Goal: Task Accomplishment & Management: Complete application form

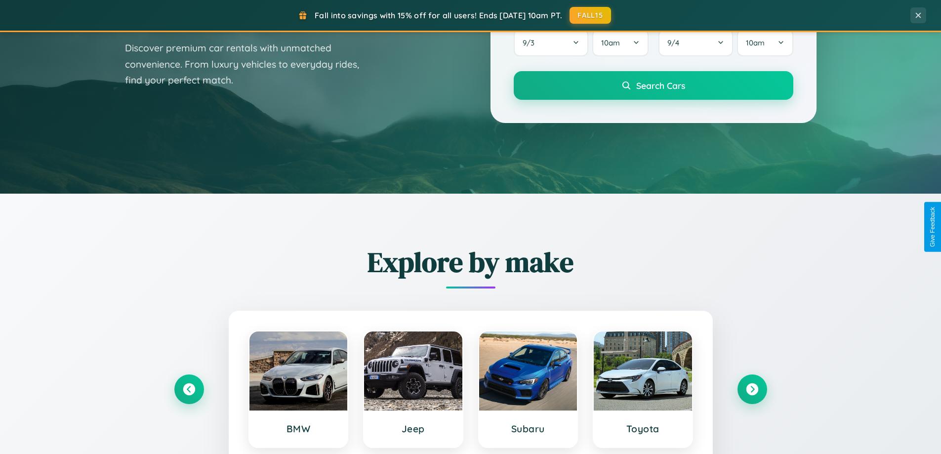
scroll to position [869, 0]
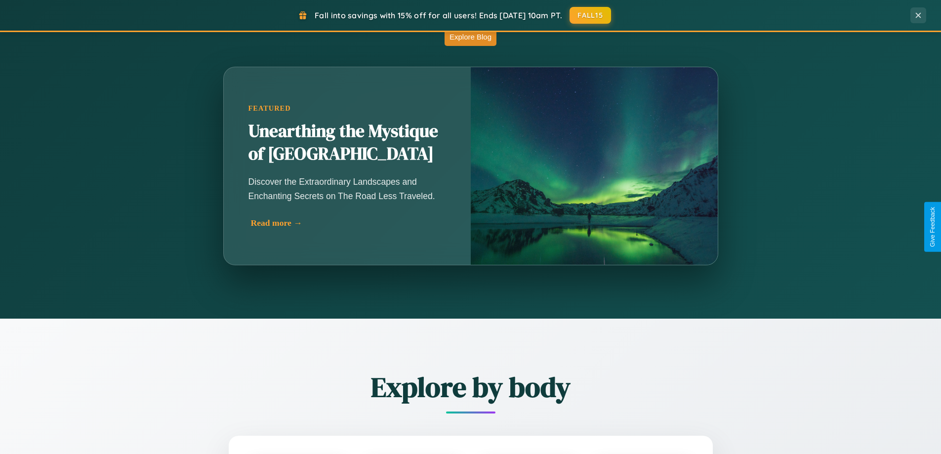
click at [349, 223] on div "Read more →" at bounding box center [349, 223] width 197 height 10
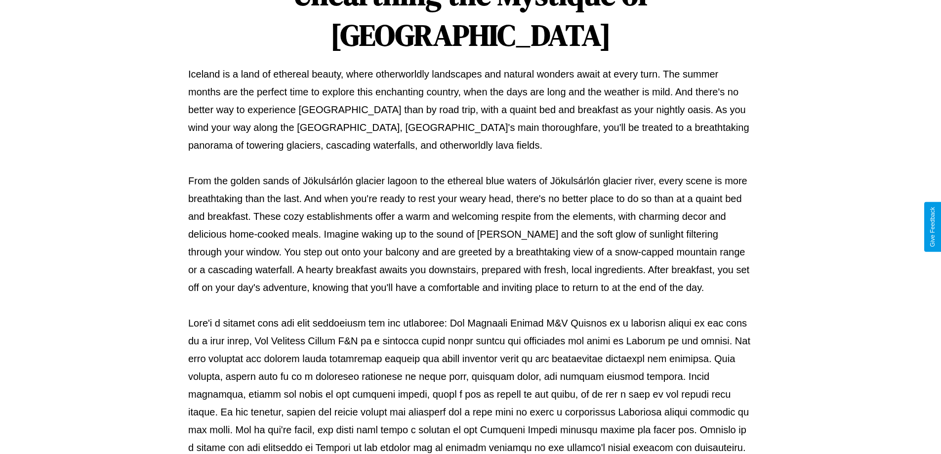
scroll to position [319, 0]
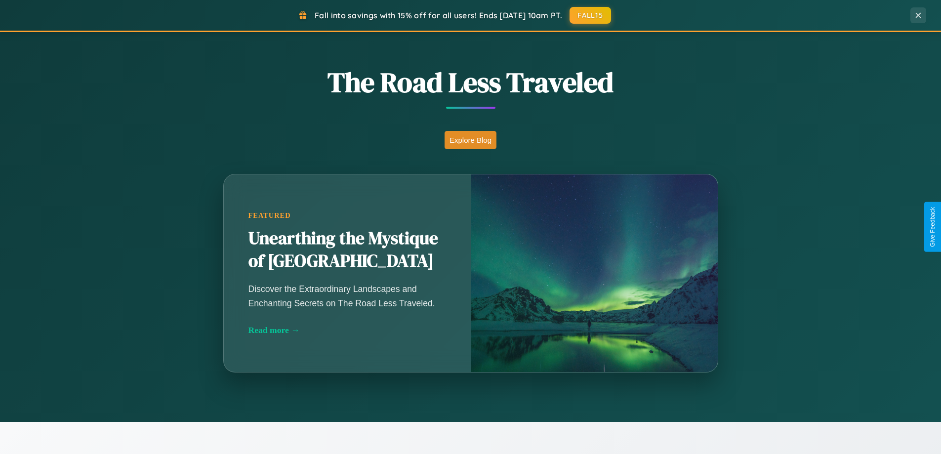
scroll to position [426, 0]
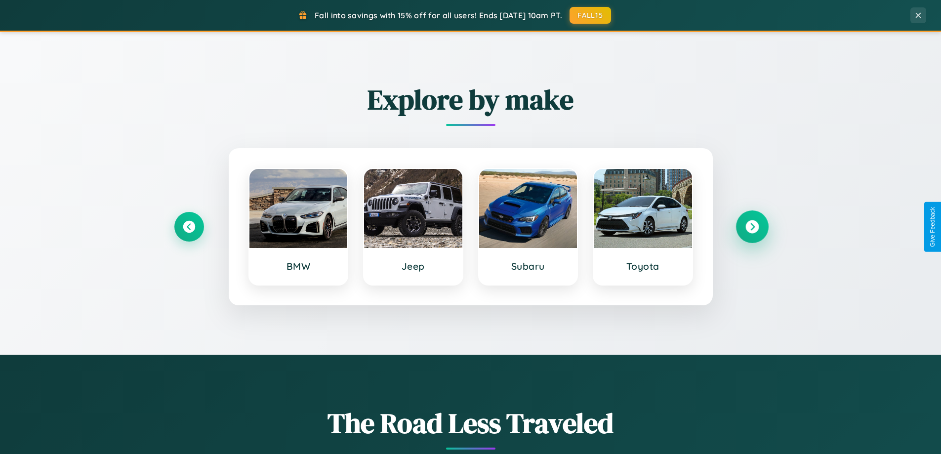
click at [751, 227] on icon at bounding box center [751, 226] width 13 height 13
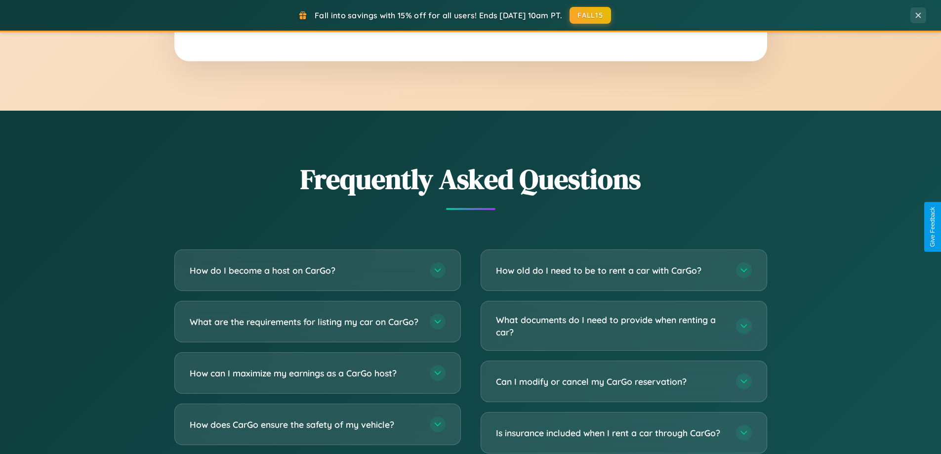
scroll to position [1900, 0]
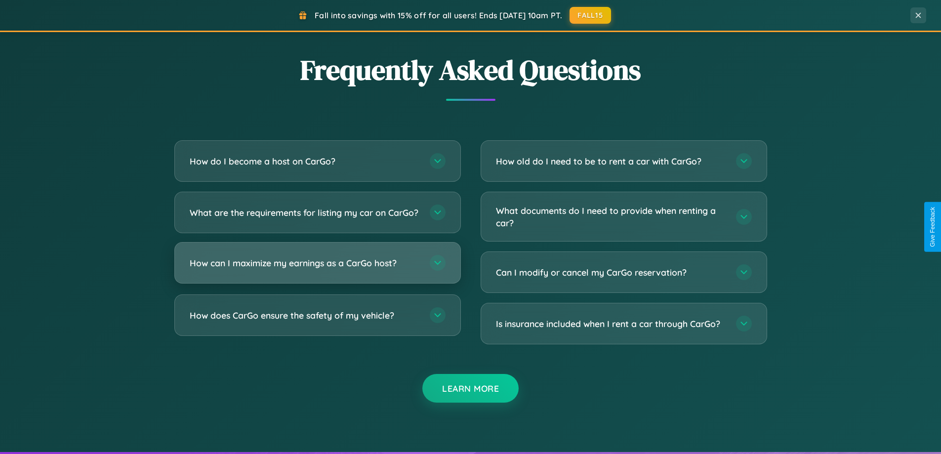
click at [317, 269] on h3 "How can I maximize my earnings as a CarGo host?" at bounding box center [305, 263] width 230 height 12
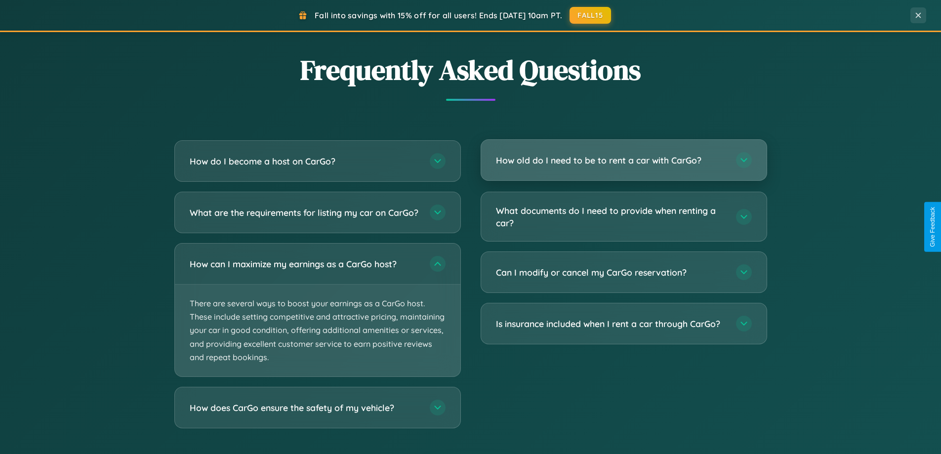
click at [623, 161] on h3 "How old do I need to be to rent a car with CarGo?" at bounding box center [611, 160] width 230 height 12
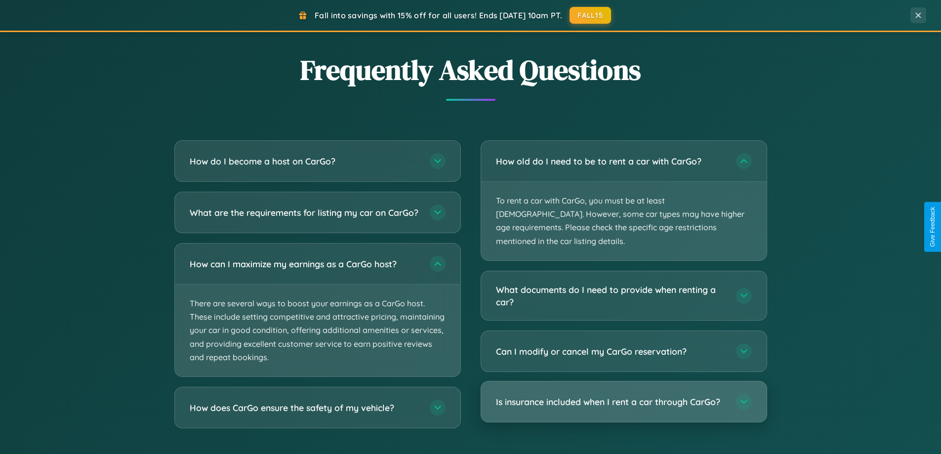
click at [623, 395] on h3 "Is insurance included when I rent a car through CarGo?" at bounding box center [611, 401] width 230 height 12
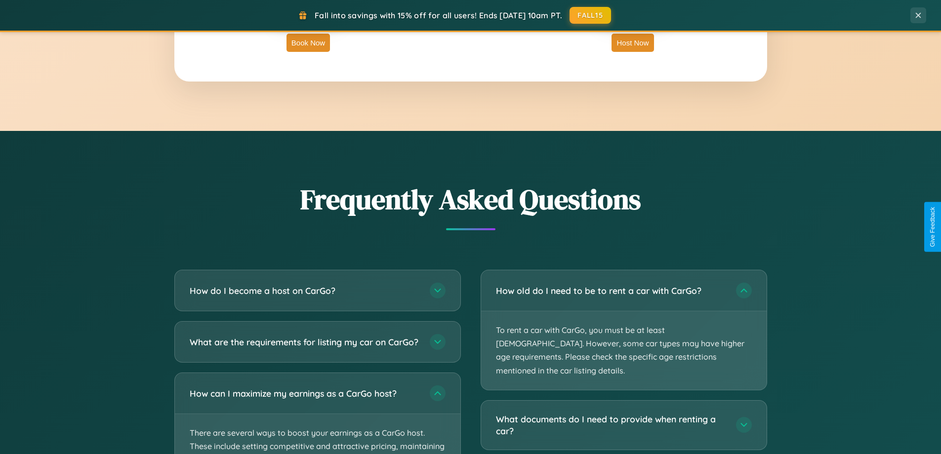
scroll to position [1586, 0]
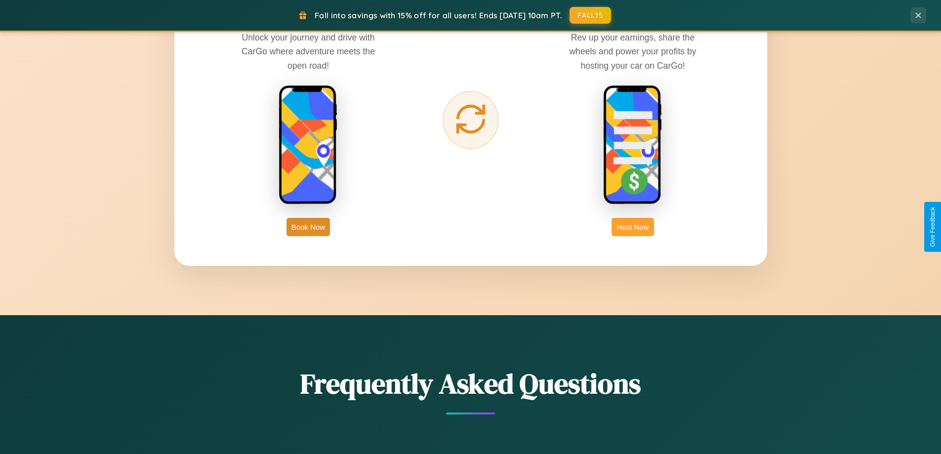
click at [632, 227] on button "Host Now" at bounding box center [632, 227] width 42 height 18
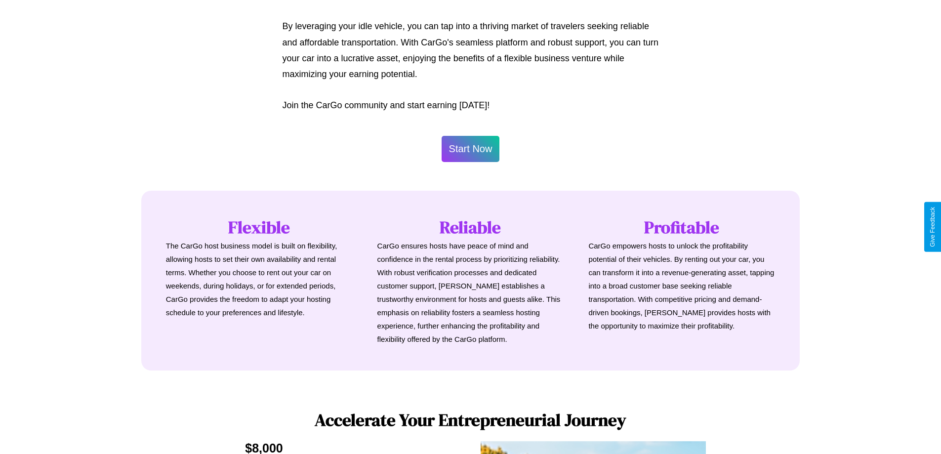
scroll to position [1335, 0]
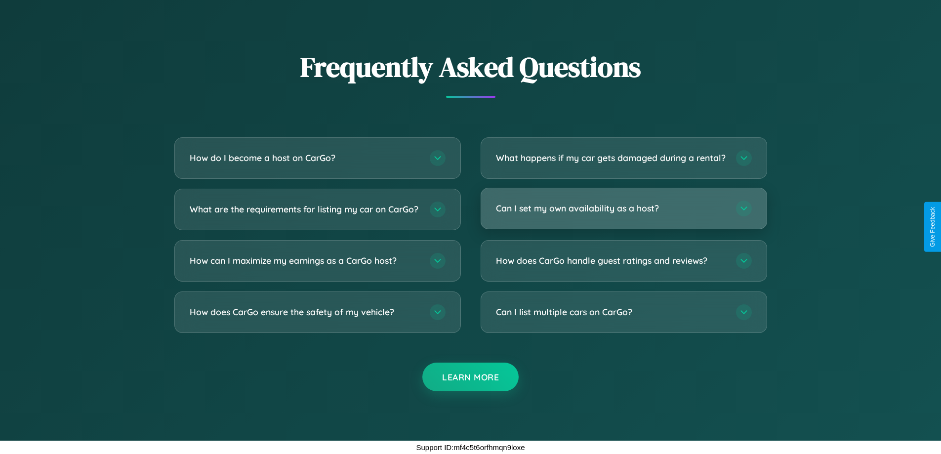
click at [623, 208] on h3 "Can I set my own availability as a host?" at bounding box center [611, 208] width 230 height 12
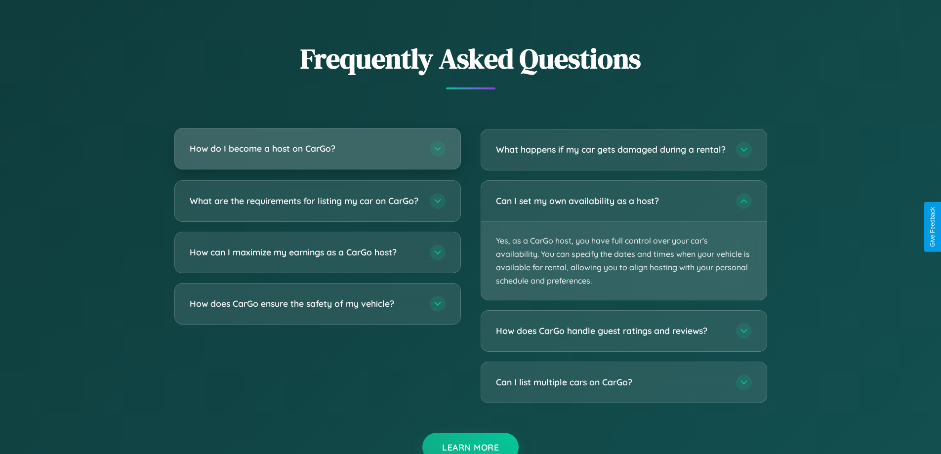
click at [317, 149] on h3 "How do I become a host on CarGo?" at bounding box center [305, 148] width 230 height 12
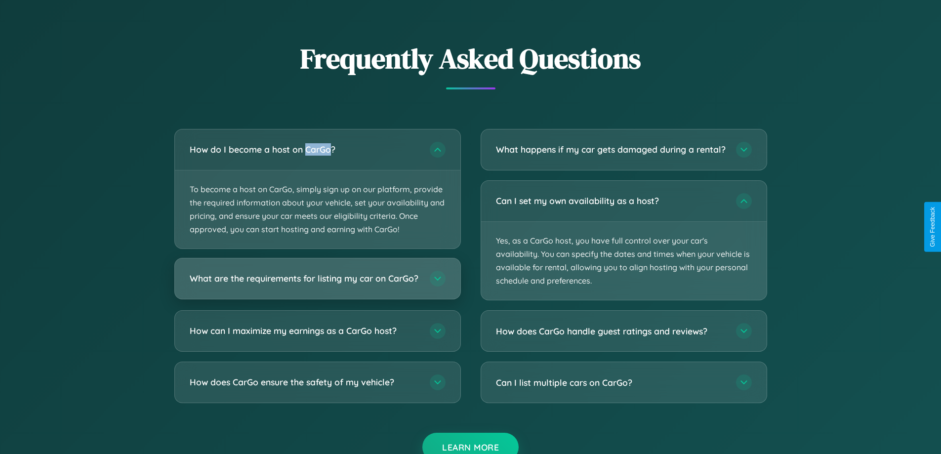
click at [317, 283] on h3 "What are the requirements for listing my car on CarGo?" at bounding box center [305, 279] width 230 height 12
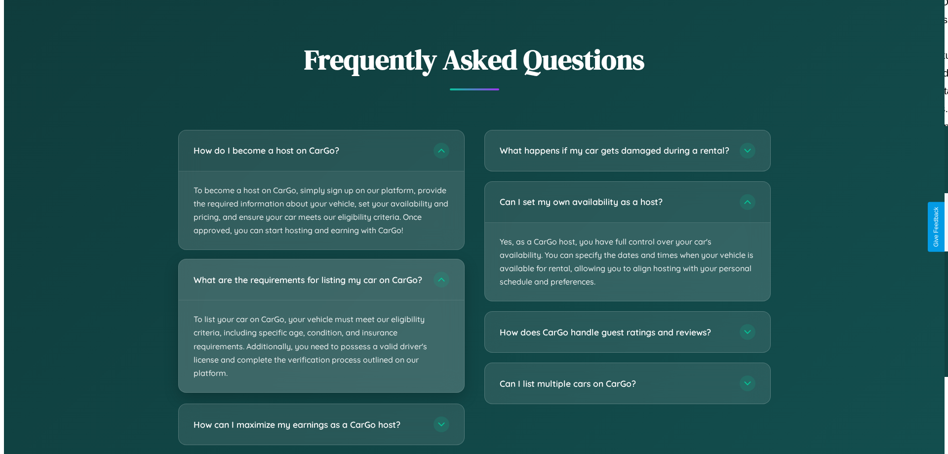
scroll to position [1029, 0]
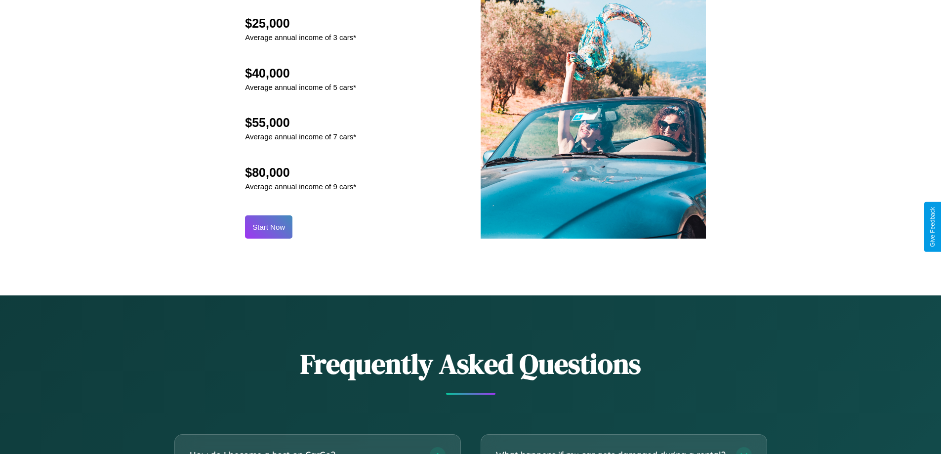
click at [269, 227] on button "Start Now" at bounding box center [268, 226] width 47 height 23
